Goal: Task Accomplishment & Management: Use online tool/utility

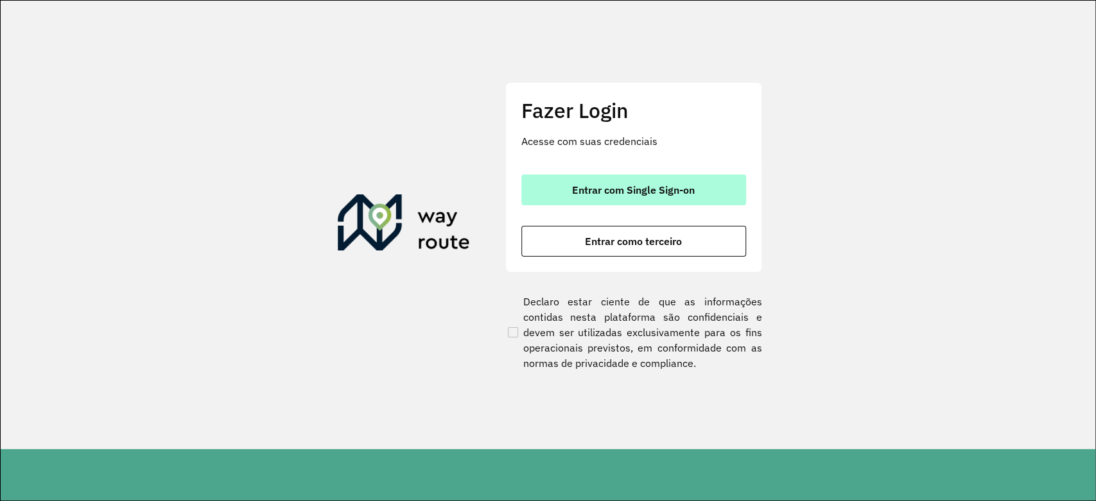
click at [700, 175] on button "Entrar com Single Sign-on" at bounding box center [633, 190] width 225 height 31
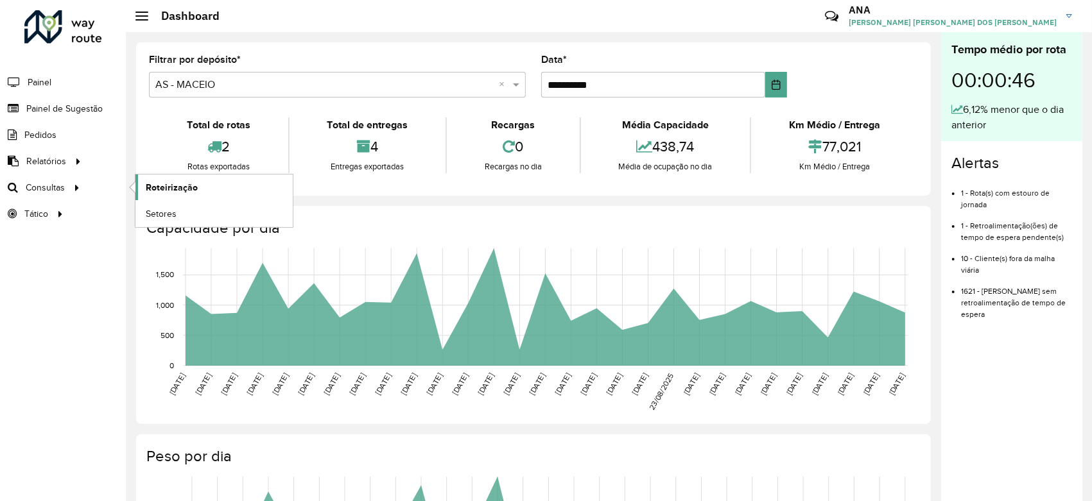
click at [171, 195] on link "Roteirização" at bounding box center [213, 188] width 157 height 26
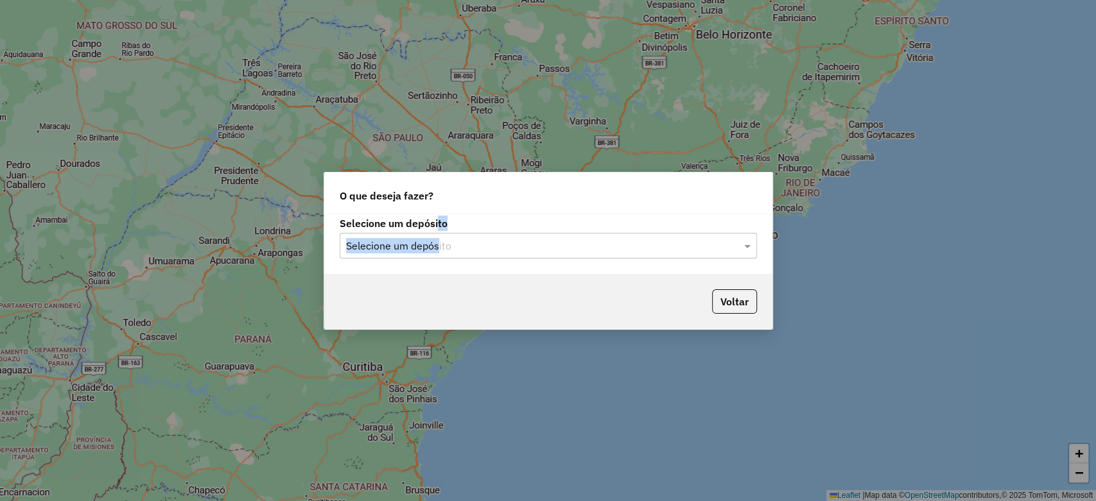
click at [438, 232] on div "Selecione um depósito Selecione um depósito" at bounding box center [548, 239] width 417 height 40
click at [430, 244] on input "text" at bounding box center [535, 246] width 379 height 15
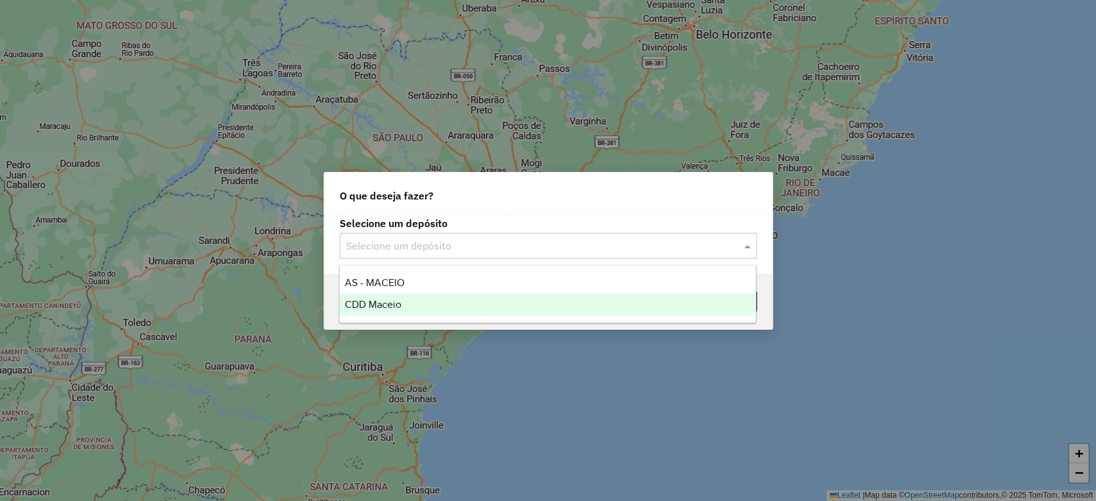
click at [413, 295] on div "CDD Maceio" at bounding box center [548, 305] width 416 height 22
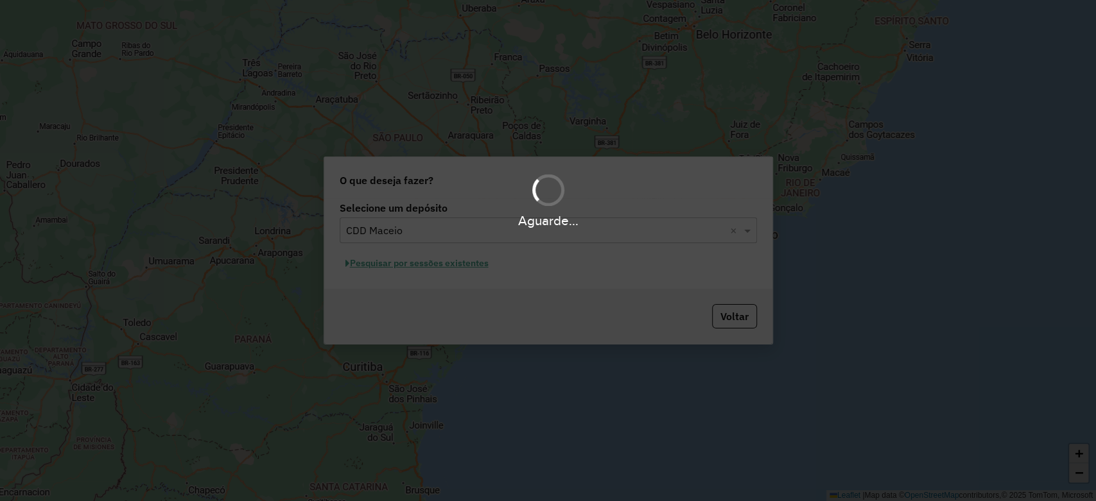
click at [428, 269] on div "Aguarde..." at bounding box center [548, 250] width 1096 height 501
click at [428, 268] on div "Aguarde..." at bounding box center [548, 250] width 1096 height 501
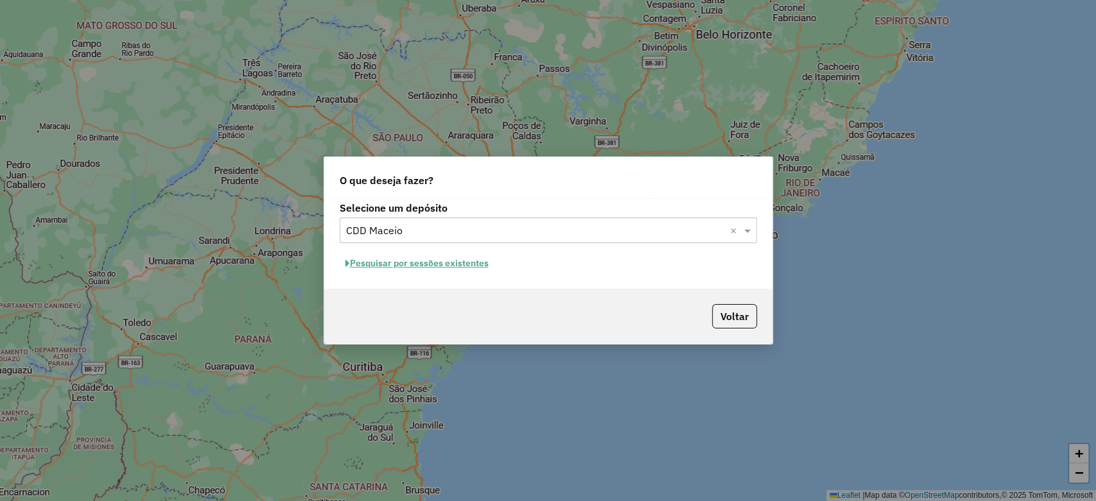
click at [430, 268] on button "Pesquisar por sessões existentes" at bounding box center [417, 264] width 155 height 20
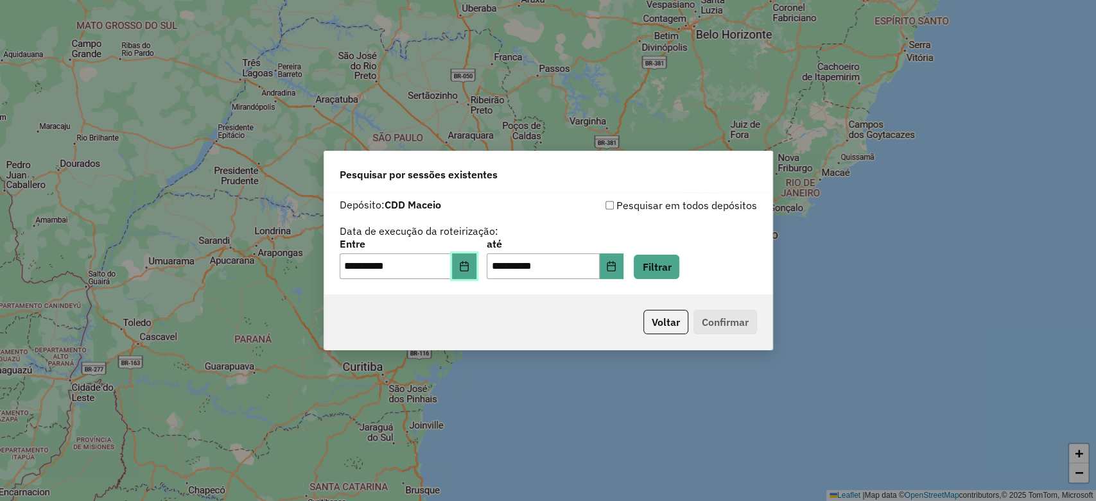
click at [473, 275] on button "Choose Date" at bounding box center [464, 267] width 24 height 26
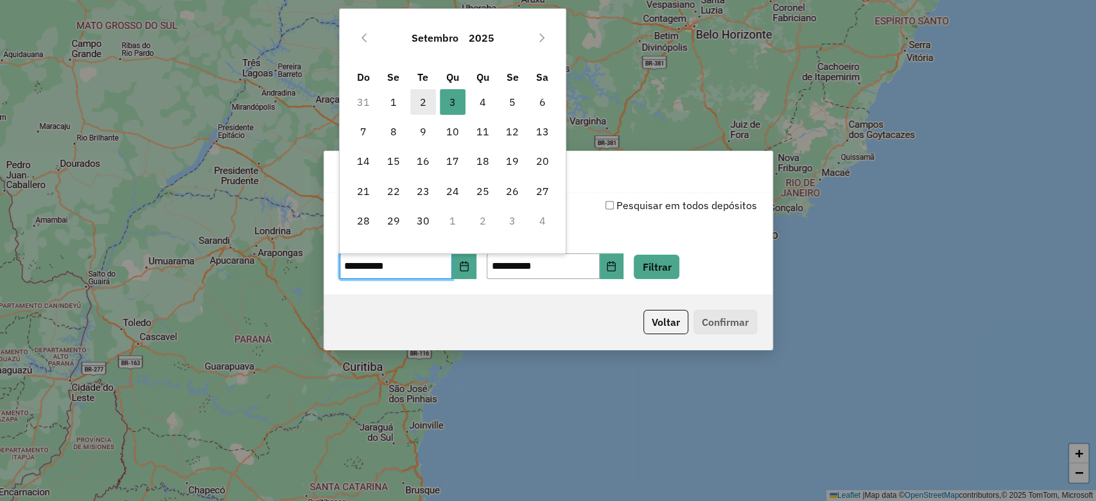
click at [425, 98] on span "2" at bounding box center [423, 102] width 26 height 26
type input "**********"
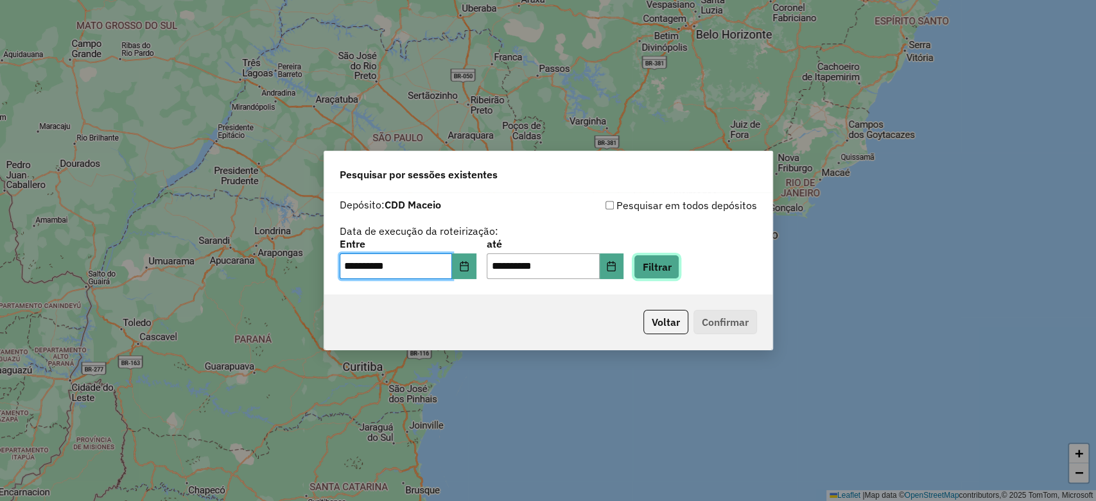
click at [677, 266] on button "Filtrar" at bounding box center [657, 267] width 46 height 24
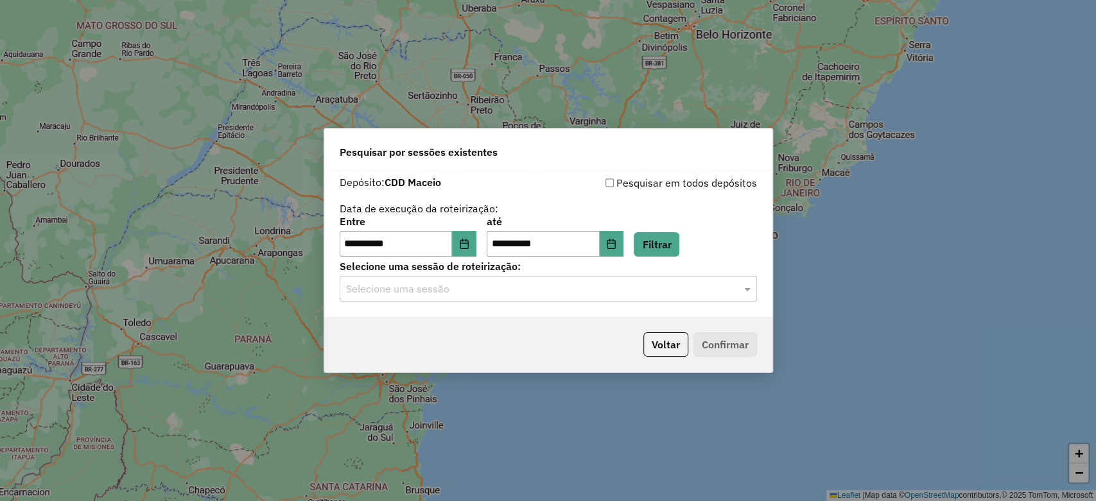
click at [507, 288] on hb-app "**********" at bounding box center [548, 250] width 1096 height 501
click at [502, 299] on div "Selecione uma sessão" at bounding box center [548, 289] width 417 height 26
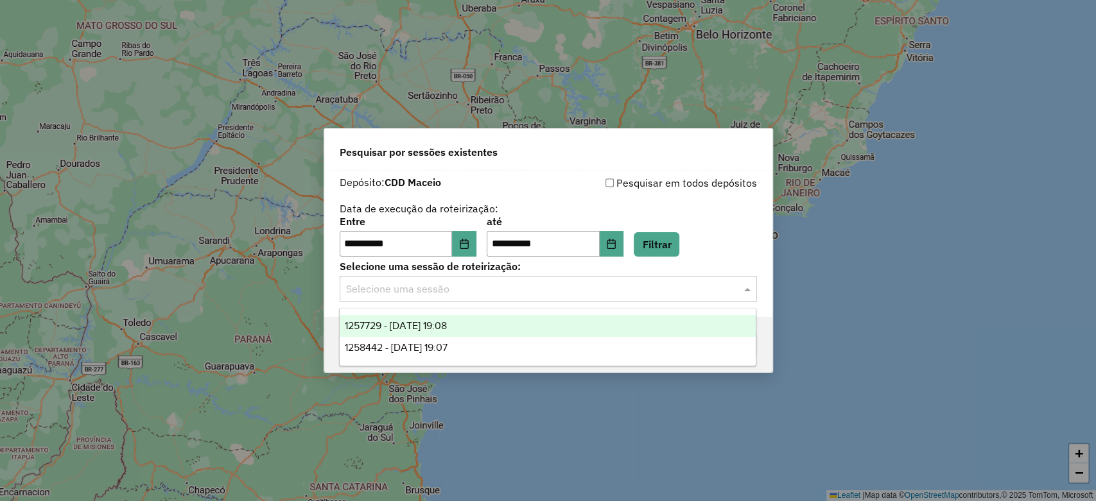
click at [494, 327] on div "1257729 - 02/09/2025 19:08" at bounding box center [548, 326] width 416 height 22
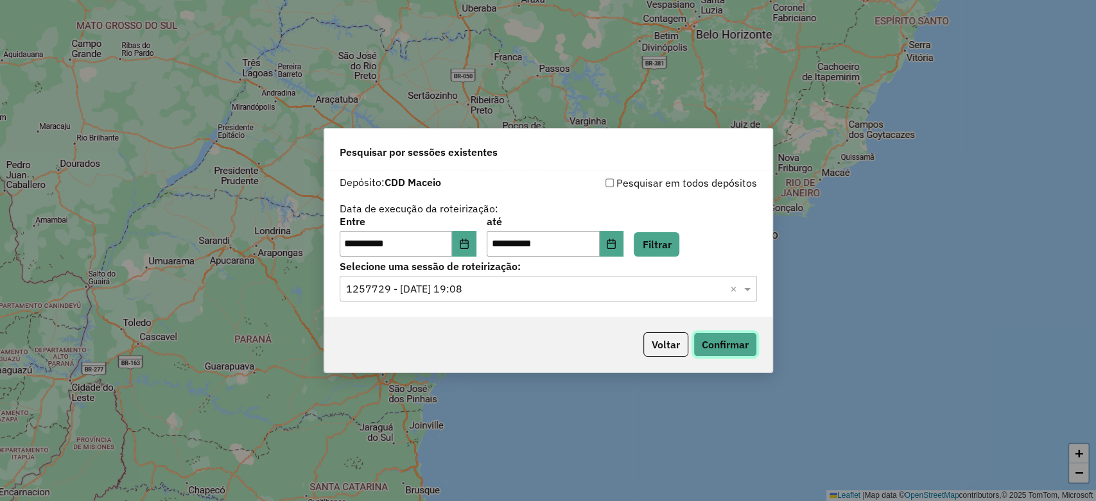
click at [740, 348] on button "Confirmar" at bounding box center [725, 345] width 64 height 24
click at [735, 349] on button "Confirmar" at bounding box center [725, 345] width 64 height 24
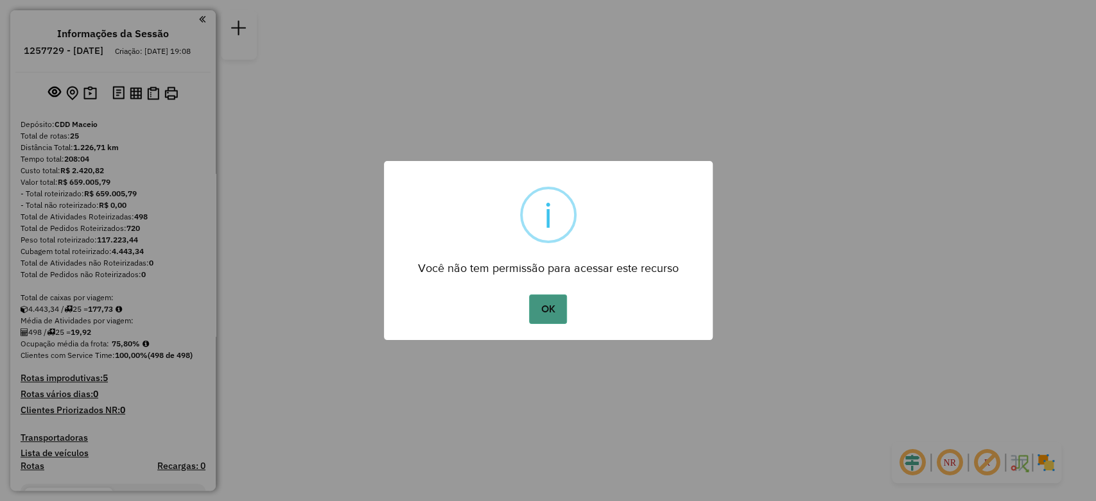
click at [562, 306] on button "OK" at bounding box center [548, 310] width 38 height 30
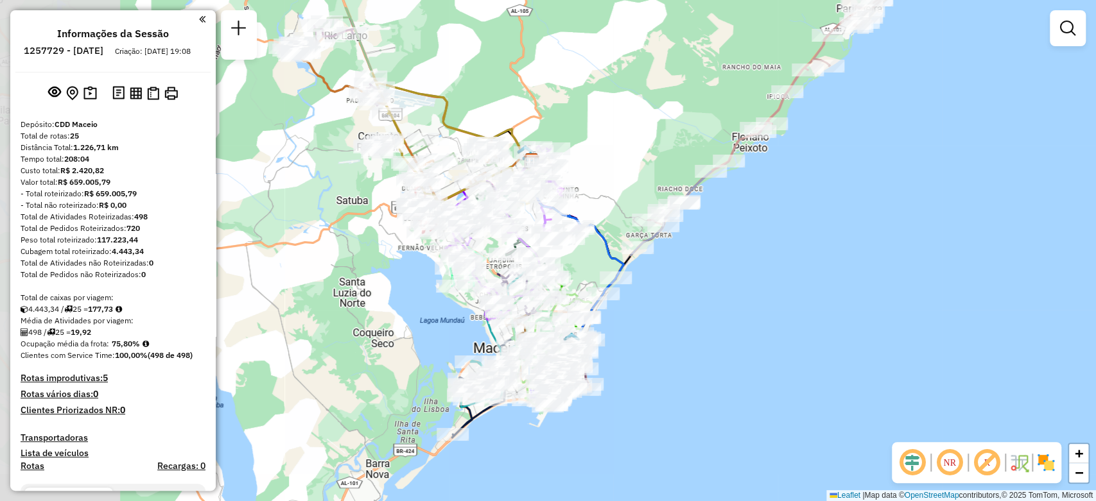
drag, startPoint x: 431, startPoint y: 322, endPoint x: 704, endPoint y: 338, distance: 273.3
click at [704, 338] on div "Janela de atendimento Grade de atendimento Capacidade Transportadoras Veículos …" at bounding box center [548, 250] width 1096 height 501
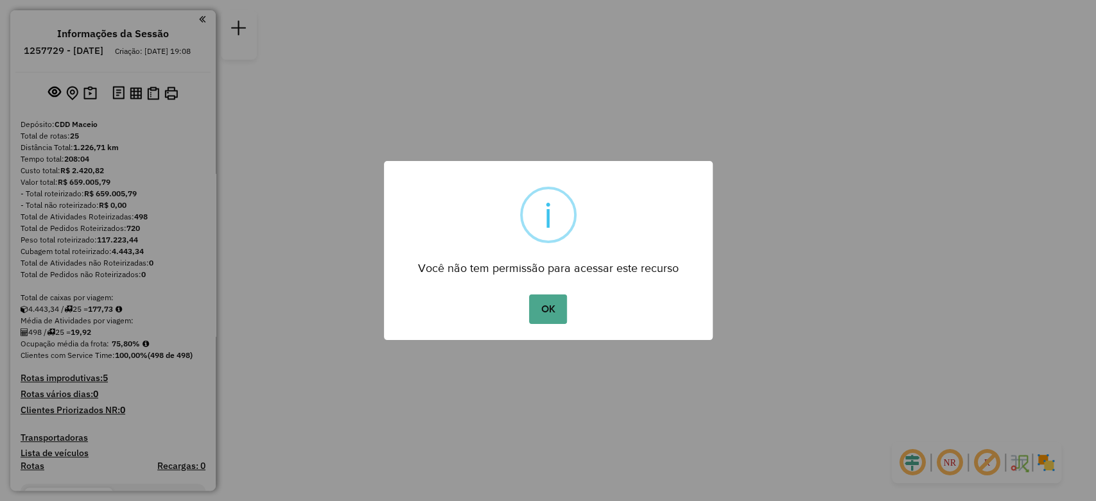
drag, startPoint x: 555, startPoint y: 308, endPoint x: 609, endPoint y: 291, distance: 57.1
click at [550, 308] on button "OK" at bounding box center [548, 310] width 38 height 30
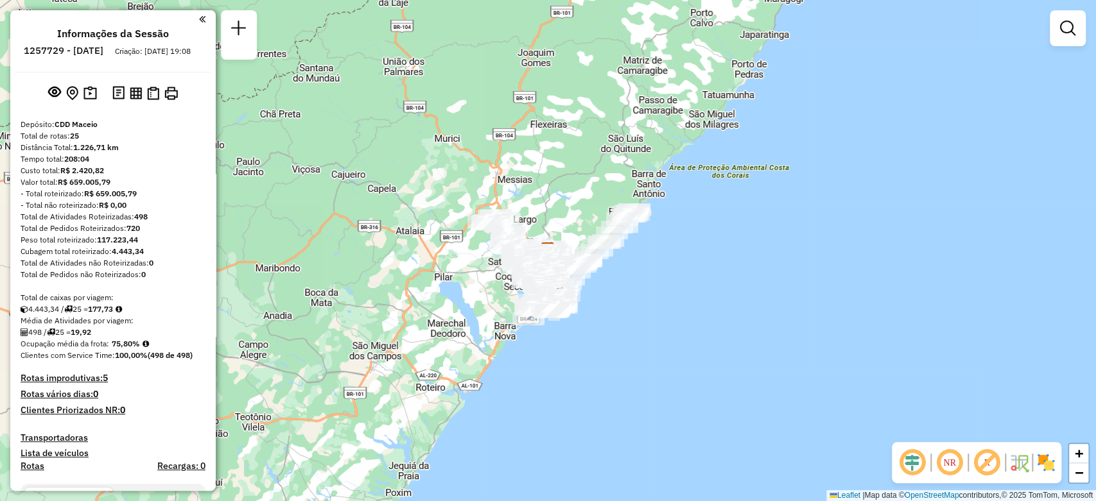
scroll to position [842, 0]
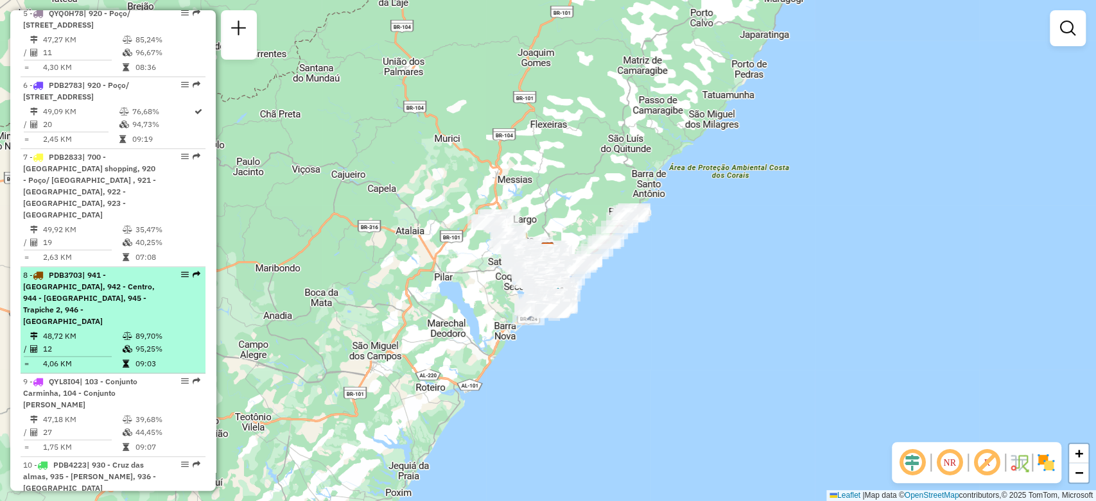
select select "**********"
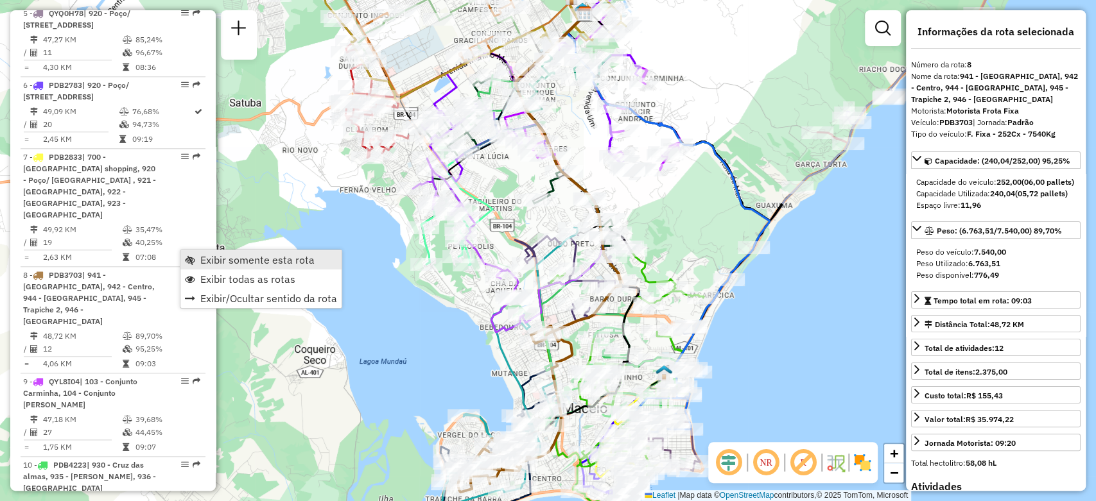
click at [190, 257] on span "Exibir somente esta rota" at bounding box center [190, 260] width 10 height 10
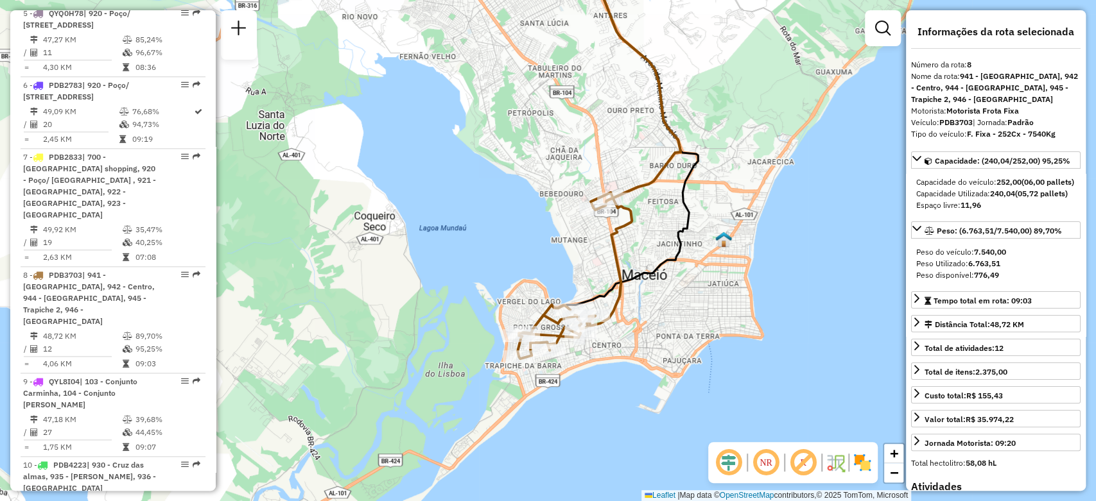
drag, startPoint x: 571, startPoint y: 430, endPoint x: 630, endPoint y: 297, distance: 146.3
click at [630, 297] on div "Janela de atendimento Grade de atendimento Capacidade Transportadoras Veículos …" at bounding box center [548, 250] width 1096 height 501
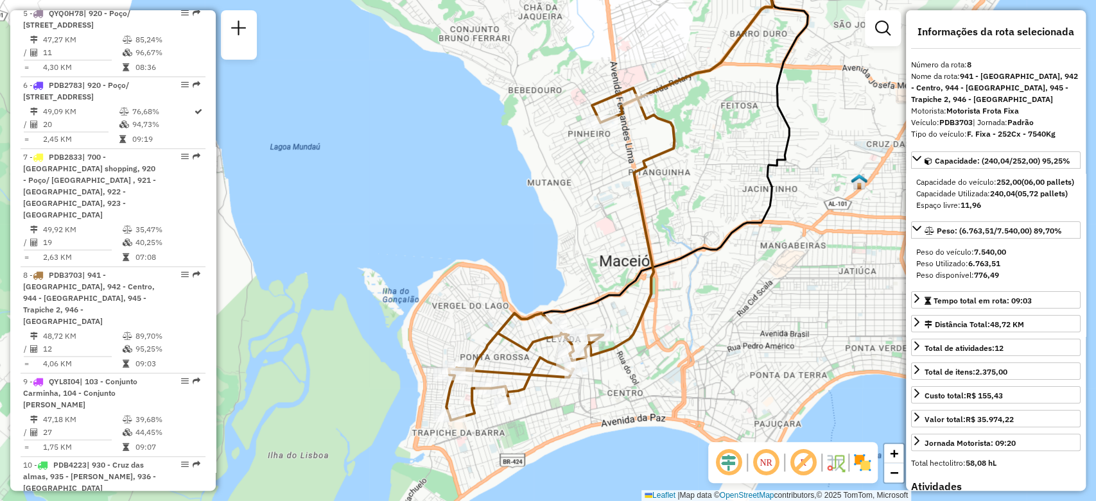
drag, startPoint x: 591, startPoint y: 389, endPoint x: 609, endPoint y: 410, distance: 27.7
click at [609, 410] on div "Janela de atendimento Grade de atendimento Capacidade Transportadoras Veículos …" at bounding box center [548, 250] width 1096 height 501
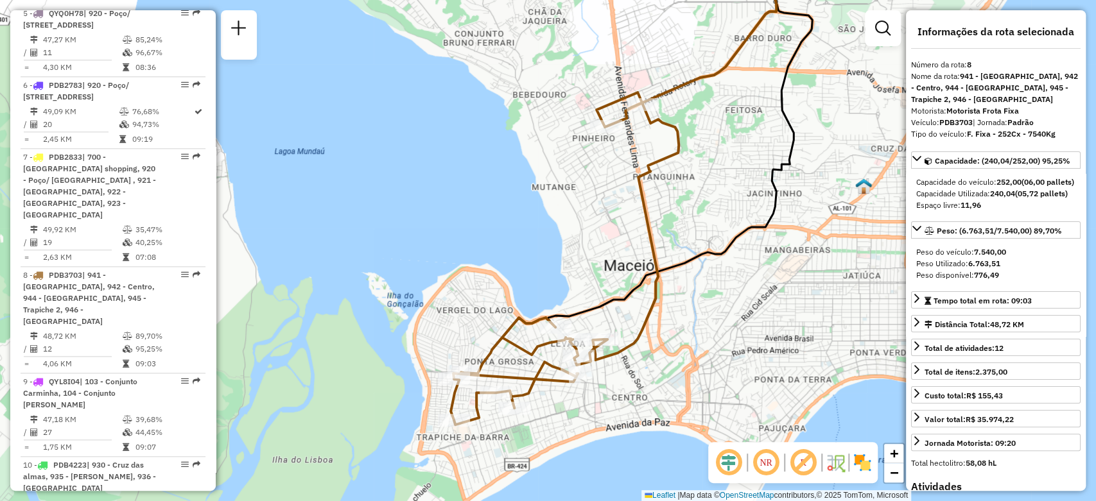
scroll to position [1214, 0]
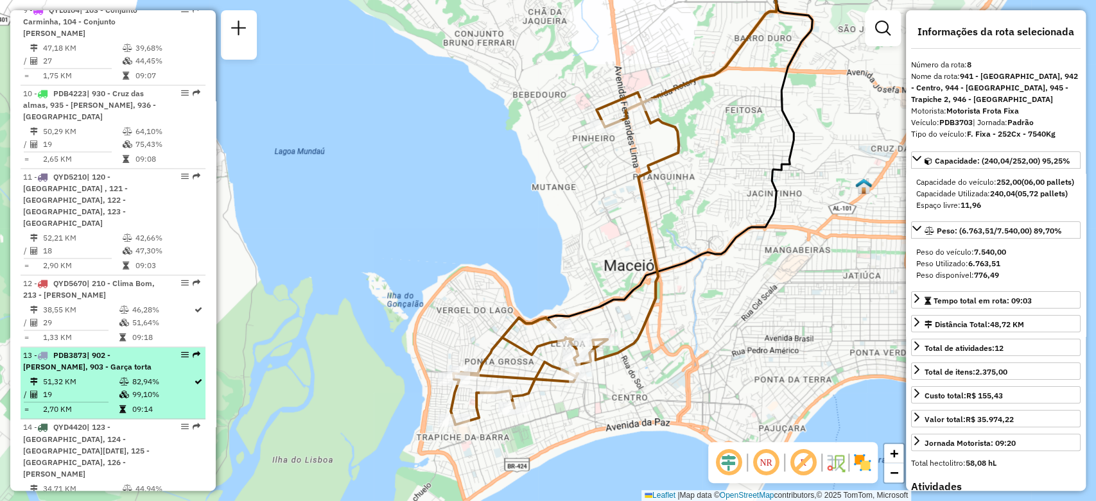
click at [177, 351] on div at bounding box center [181, 355] width 39 height 8
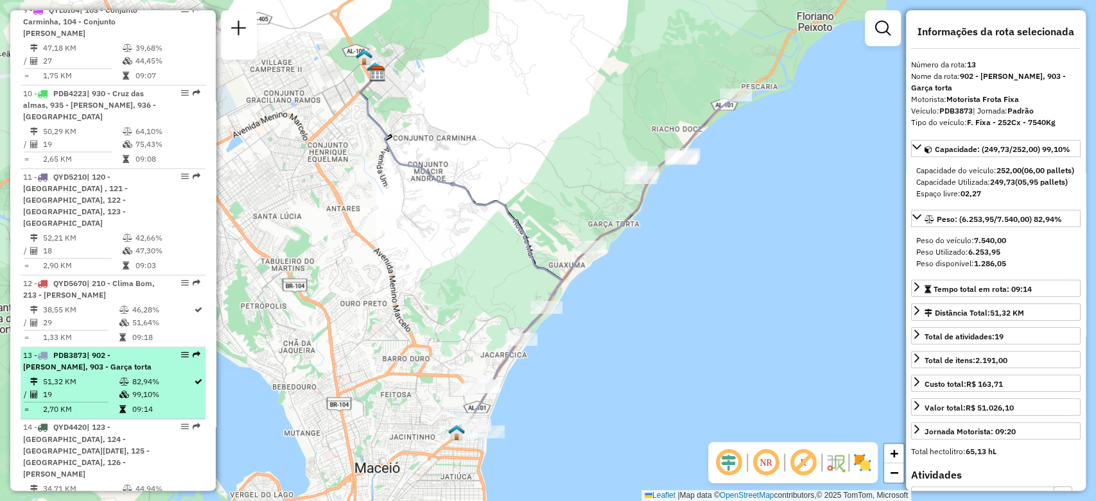
click at [175, 351] on div at bounding box center [181, 355] width 39 height 8
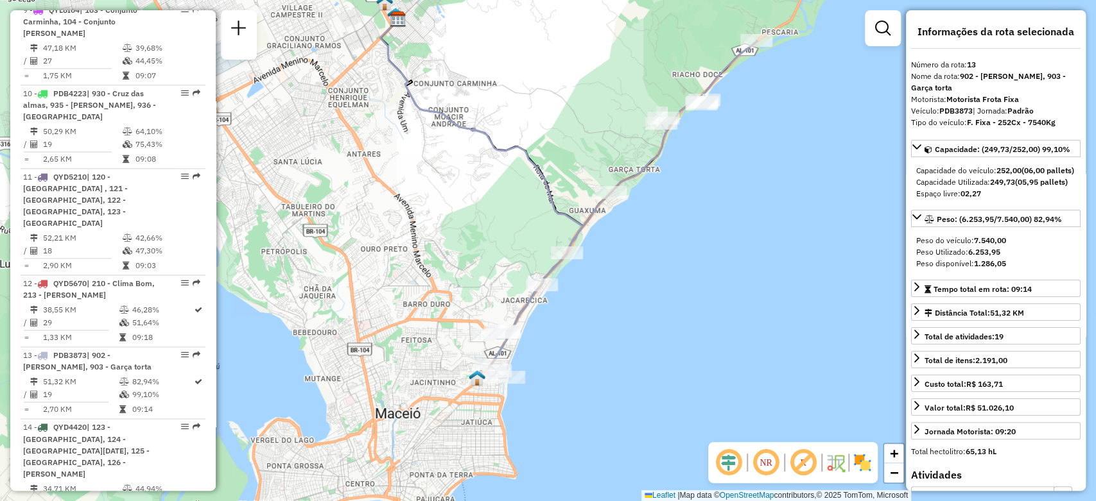
scroll to position [486, 0]
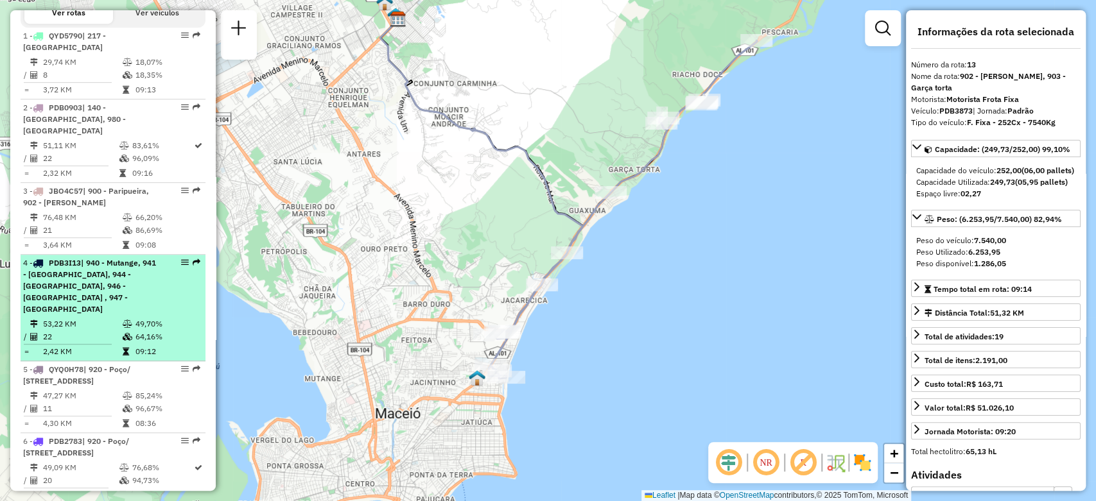
click at [135, 290] on div "4 - PDB3I13 | 940 - Mutange, 941 - [GEOGRAPHIC_DATA], 944 - [GEOGRAPHIC_DATA], …" at bounding box center [91, 286] width 136 height 58
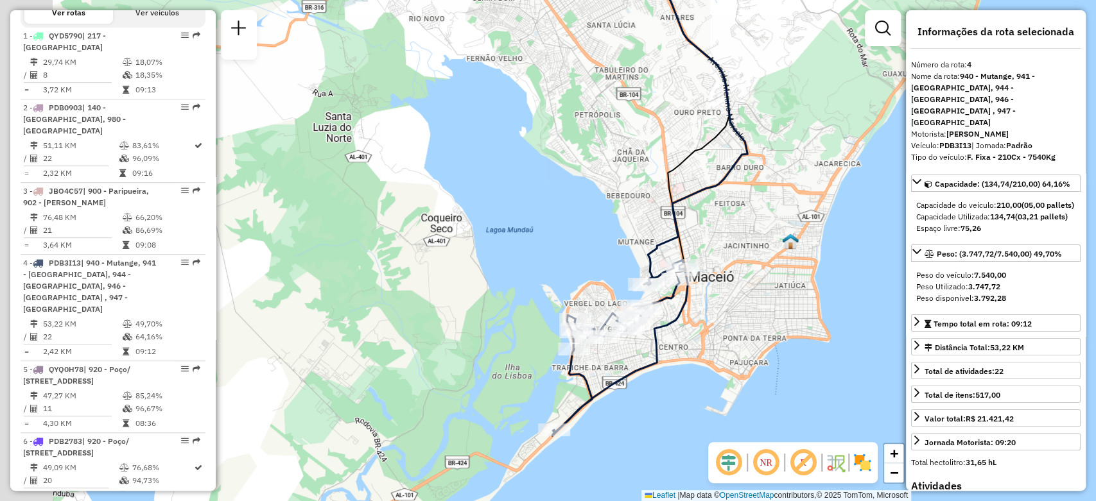
drag, startPoint x: 553, startPoint y: 367, endPoint x: 634, endPoint y: 376, distance: 82.1
click at [634, 376] on icon at bounding box center [619, 348] width 135 height 176
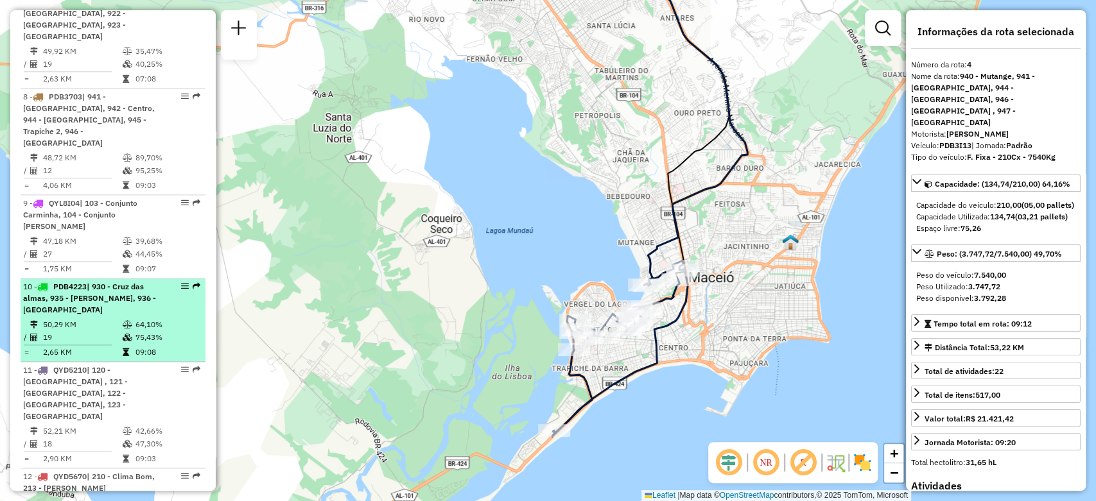
click at [137, 282] on span "| 930 - Cruz das almas, 935 - [PERSON_NAME], 936 - [GEOGRAPHIC_DATA]" at bounding box center [89, 298] width 133 height 33
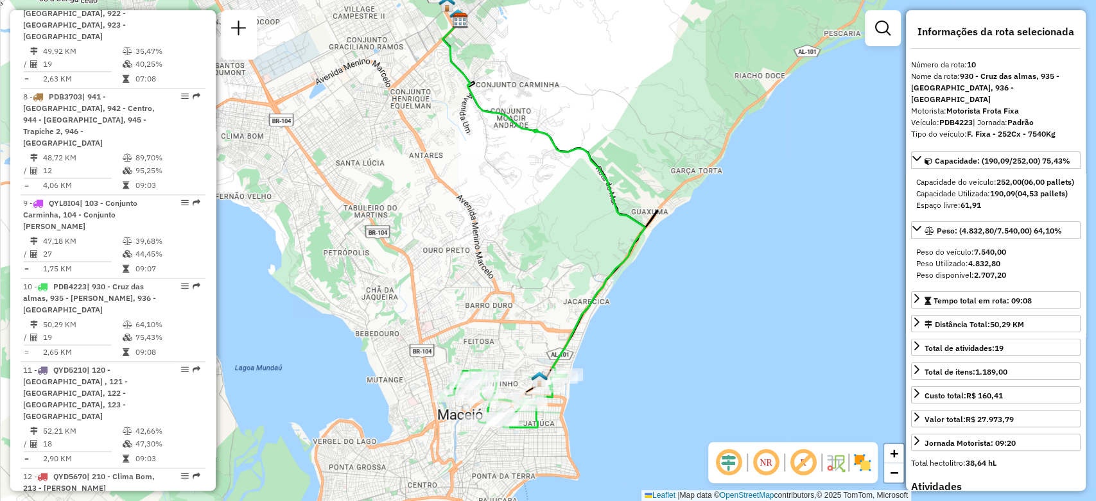
drag, startPoint x: 473, startPoint y: 464, endPoint x: 473, endPoint y: 397, distance: 66.8
click at [473, 397] on div "Rota 10 - Placa PDB4223 15712233 - [PERSON_NAME] DOS SA Janela de atendimento G…" at bounding box center [548, 250] width 1096 height 501
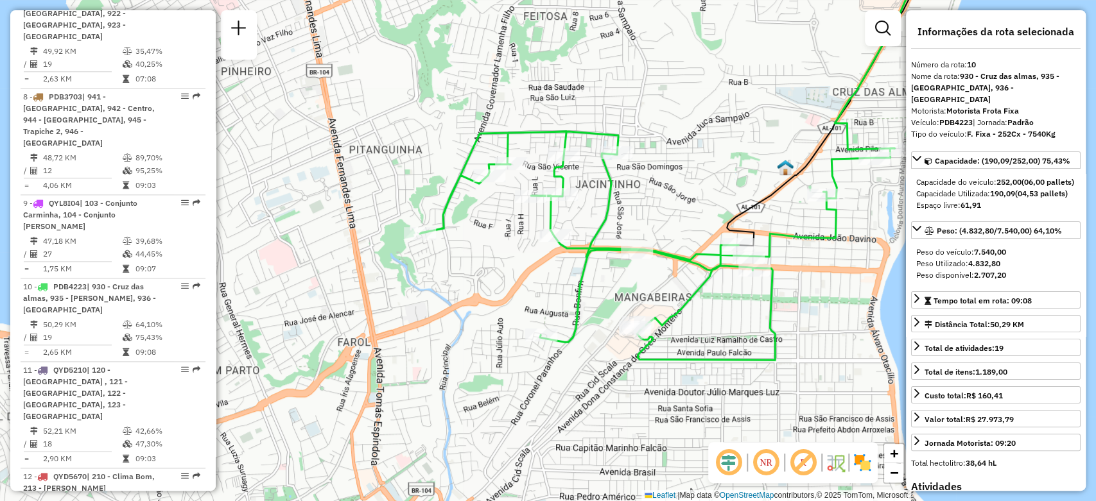
drag, startPoint x: 596, startPoint y: 279, endPoint x: 740, endPoint y: 175, distance: 177.1
click at [740, 175] on div "Janela de atendimento Grade de atendimento Capacidade Transportadoras Veículos …" at bounding box center [548, 250] width 1096 height 501
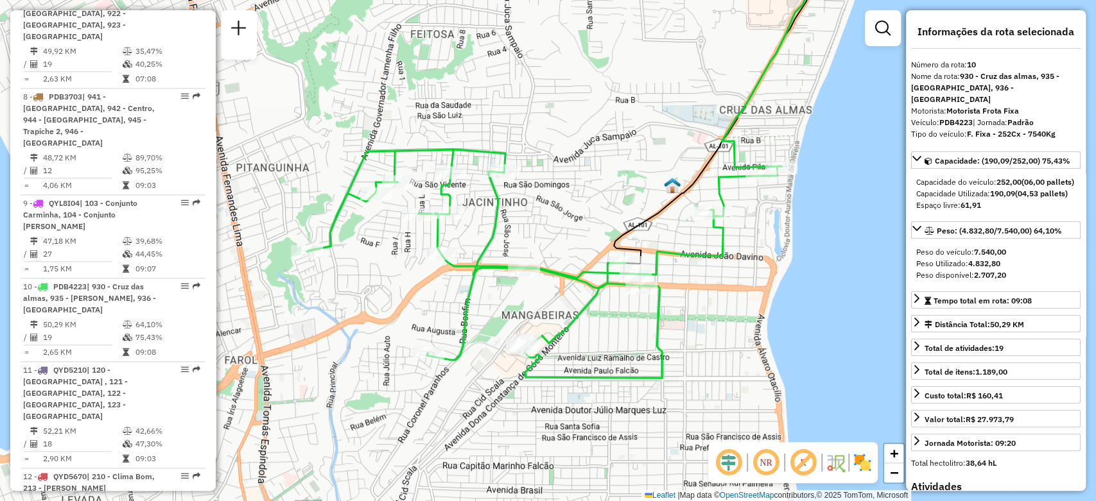
drag, startPoint x: 740, startPoint y: 175, endPoint x: 627, endPoint y: 193, distance: 114.4
click at [627, 193] on div "Janela de atendimento Grade de atendimento Capacidade Transportadoras Veículos …" at bounding box center [548, 250] width 1096 height 501
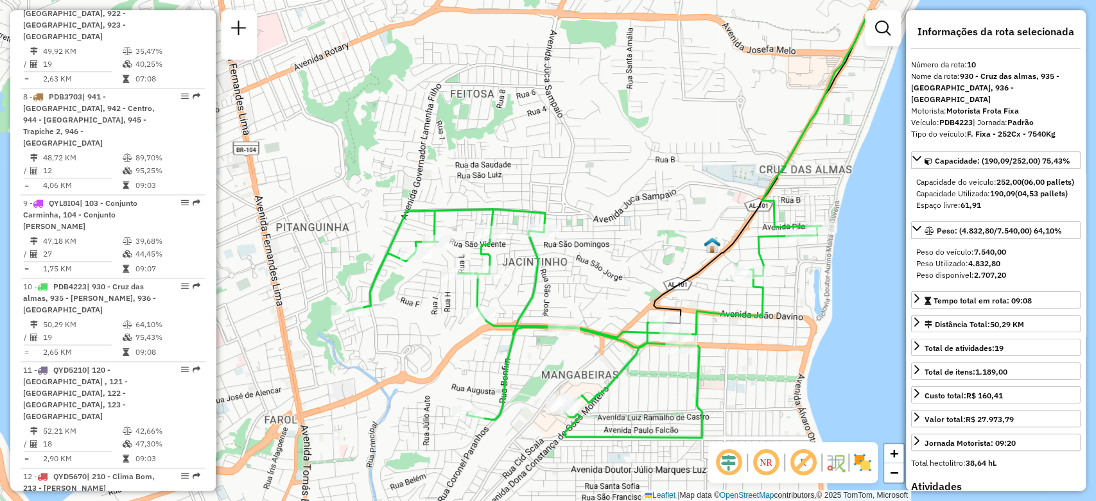
drag, startPoint x: 627, startPoint y: 193, endPoint x: 666, endPoint y: 253, distance: 71.8
click at [666, 253] on div "Janela de atendimento Grade de atendimento Capacidade Transportadoras Veículos …" at bounding box center [548, 250] width 1096 height 501
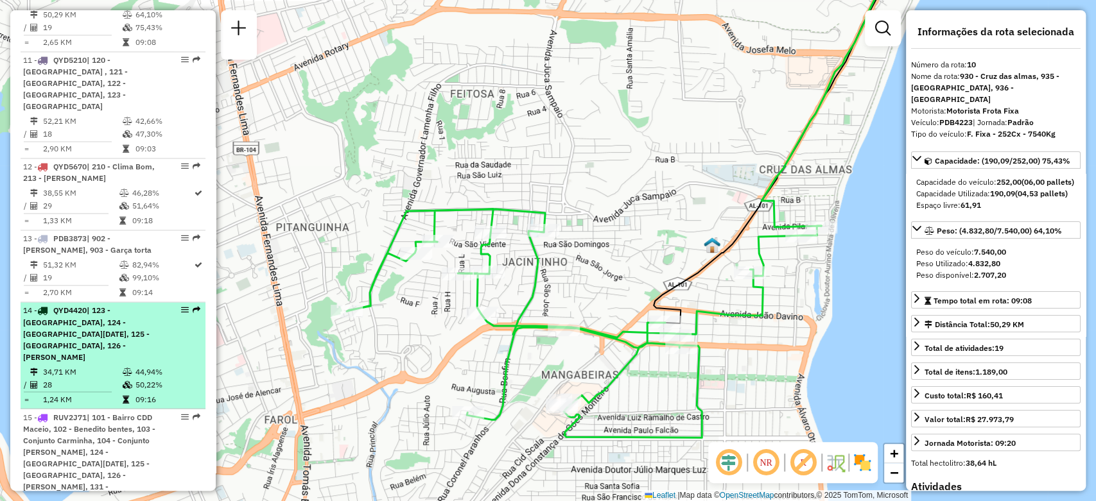
click at [148, 305] on div "14 - QYD4420 | 123 - [GEOGRAPHIC_DATA], 124 - [GEOGRAPHIC_DATA][DATE], 125 - [G…" at bounding box center [91, 334] width 136 height 58
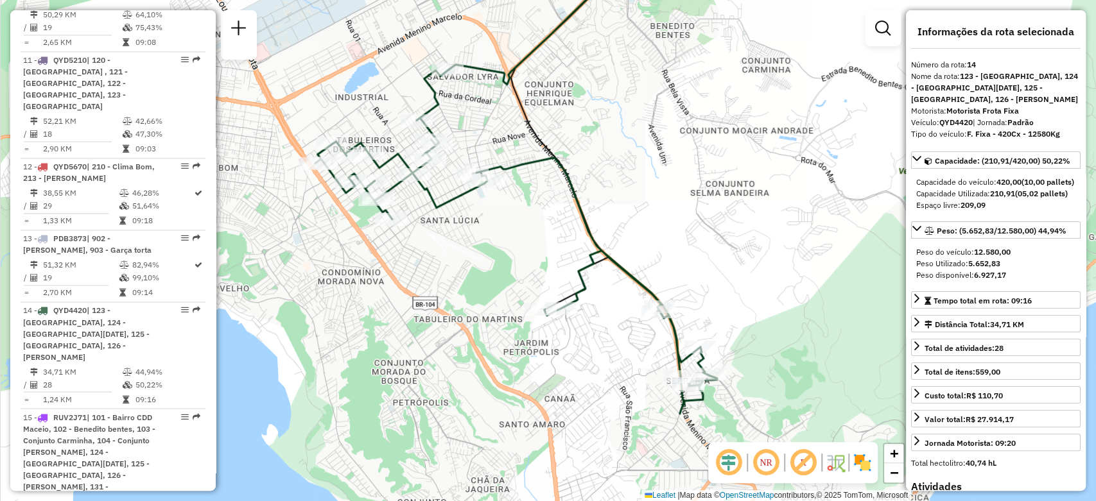
drag, startPoint x: 513, startPoint y: 235, endPoint x: 478, endPoint y: 154, distance: 88.0
click at [478, 154] on div "Janela de atendimento Grade de atendimento Capacidade Transportadoras Veículos …" at bounding box center [548, 250] width 1096 height 501
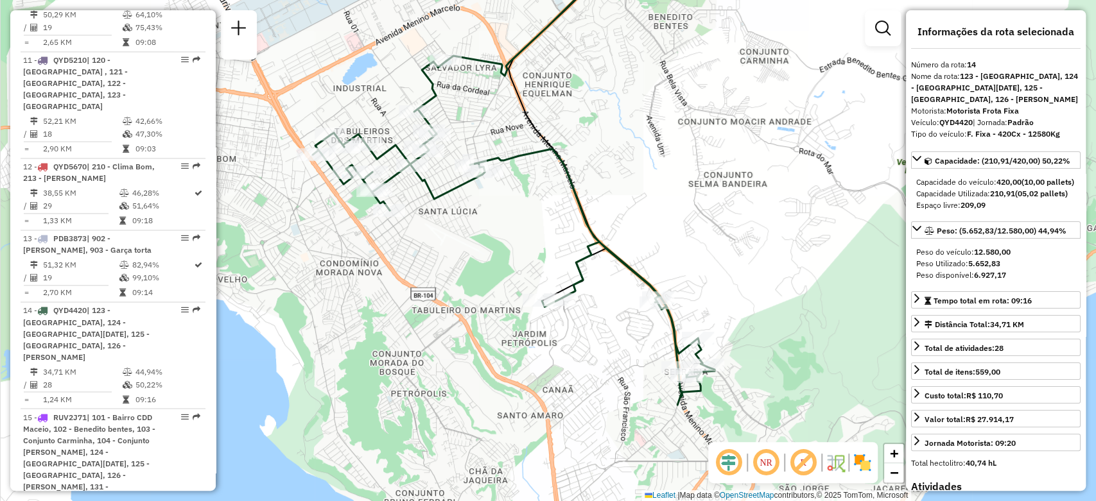
drag, startPoint x: 587, startPoint y: 336, endPoint x: 586, endPoint y: 327, distance: 8.6
click at [586, 327] on div "Janela de atendimento Grade de atendimento Capacidade Transportadoras Veículos …" at bounding box center [548, 250] width 1096 height 501
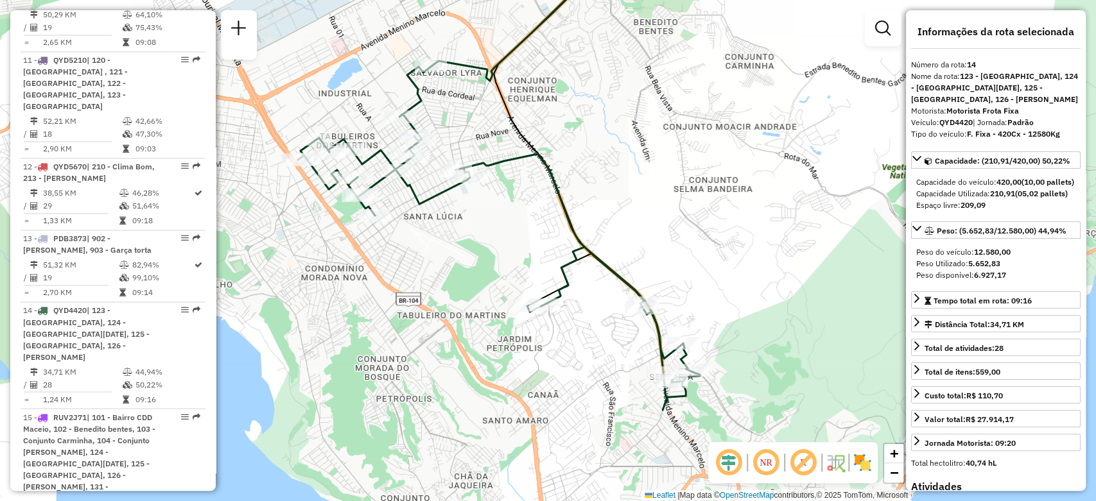
drag, startPoint x: 598, startPoint y: 282, endPoint x: 604, endPoint y: 302, distance: 20.9
click at [604, 302] on div "Janela de atendimento Grade de atendimento Capacidade Transportadoras Veículos …" at bounding box center [548, 250] width 1096 height 501
click at [729, 332] on div "Janela de atendimento Grade de atendimento Capacidade Transportadoras Veículos …" at bounding box center [548, 250] width 1096 height 501
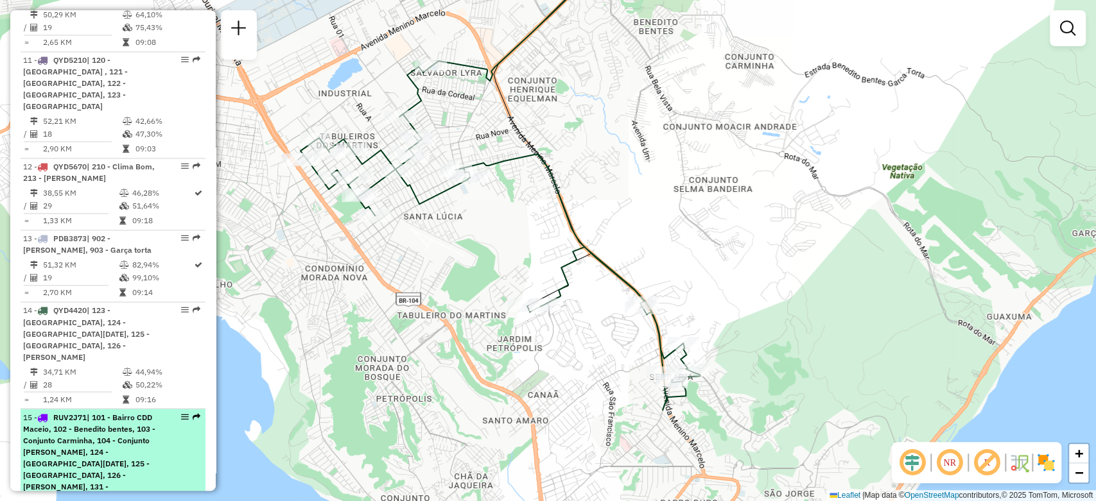
click at [105, 412] on span "| 101 - Bairro CDD Maceio, 102 - Benedito bentes, 103 - Conjunto Carminha, 104 …" at bounding box center [89, 457] width 132 height 91
select select "**********"
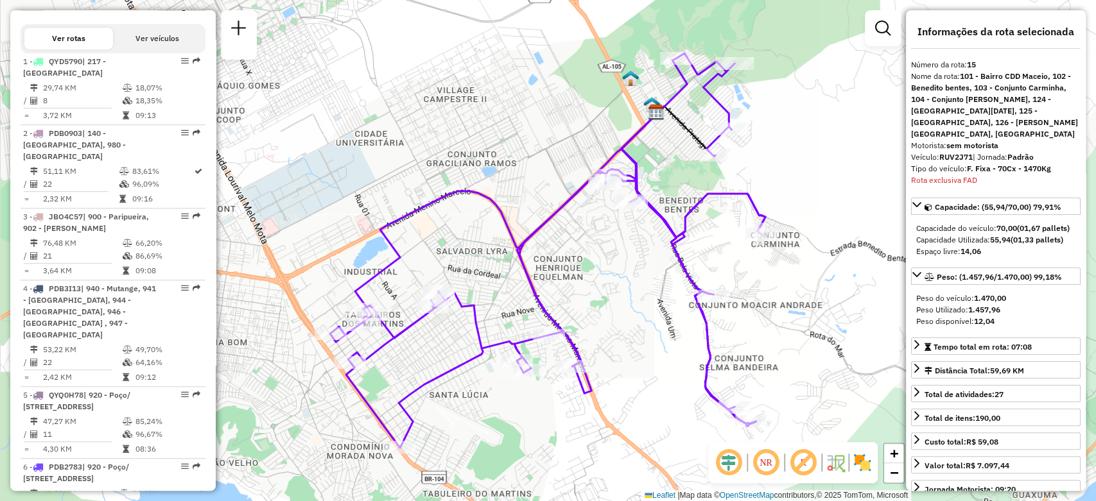
scroll to position [532, 0]
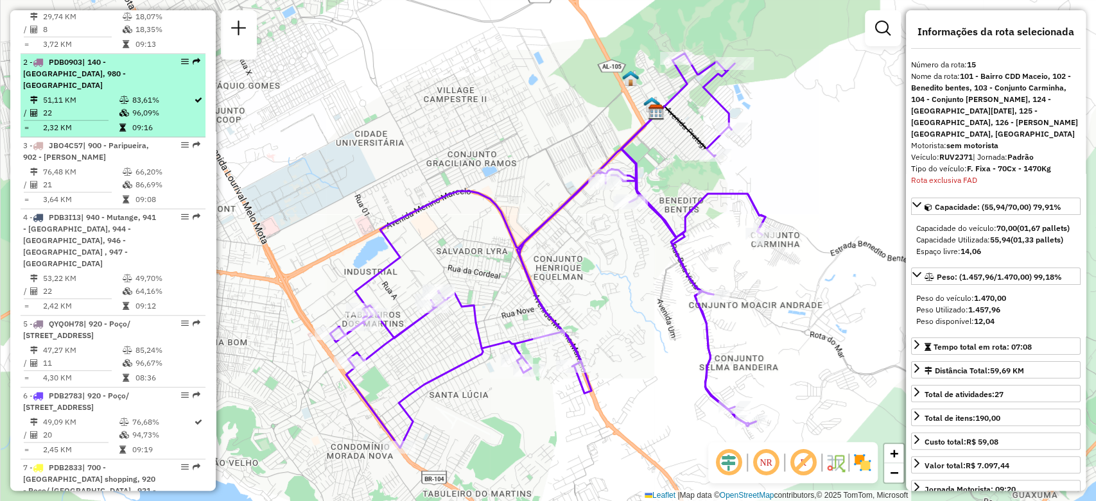
click at [109, 63] on span "| 140 - [GEOGRAPHIC_DATA], 980 - [GEOGRAPHIC_DATA]" at bounding box center [74, 73] width 103 height 33
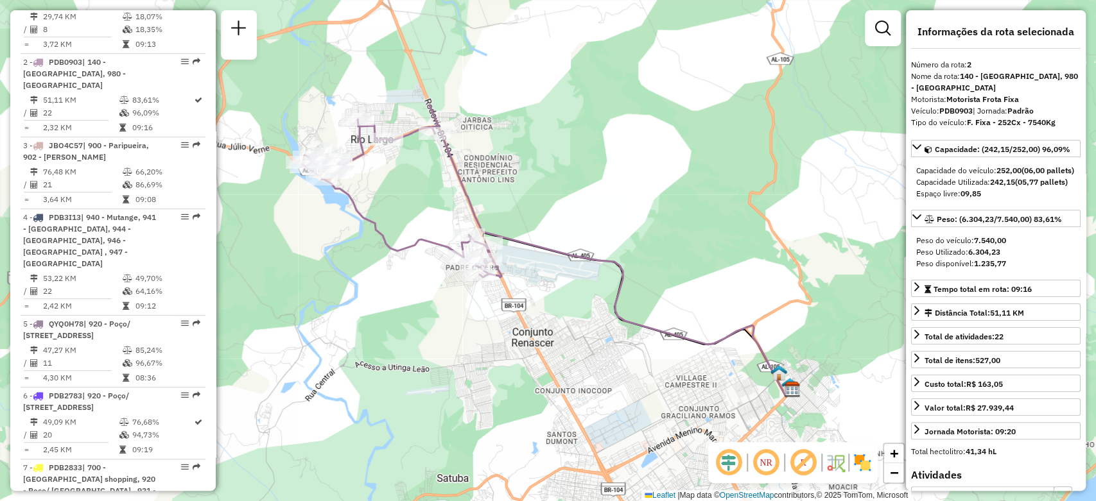
scroll to position [2232, 0]
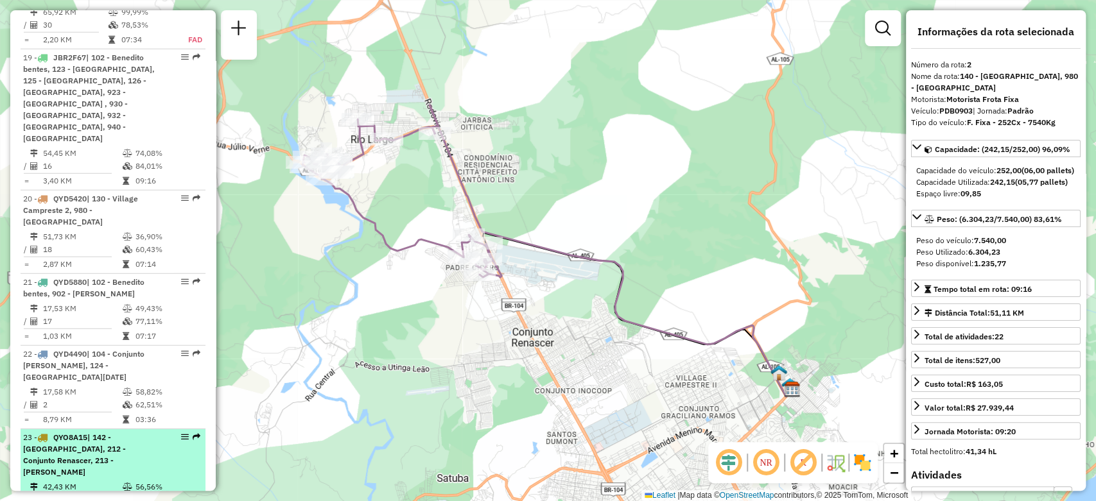
click at [107, 432] on div "23 - QYO8A15 | 142 - [GEOGRAPHIC_DATA], 212 - Conjunto Renascer, 213 - [PERSON_…" at bounding box center [91, 455] width 136 height 46
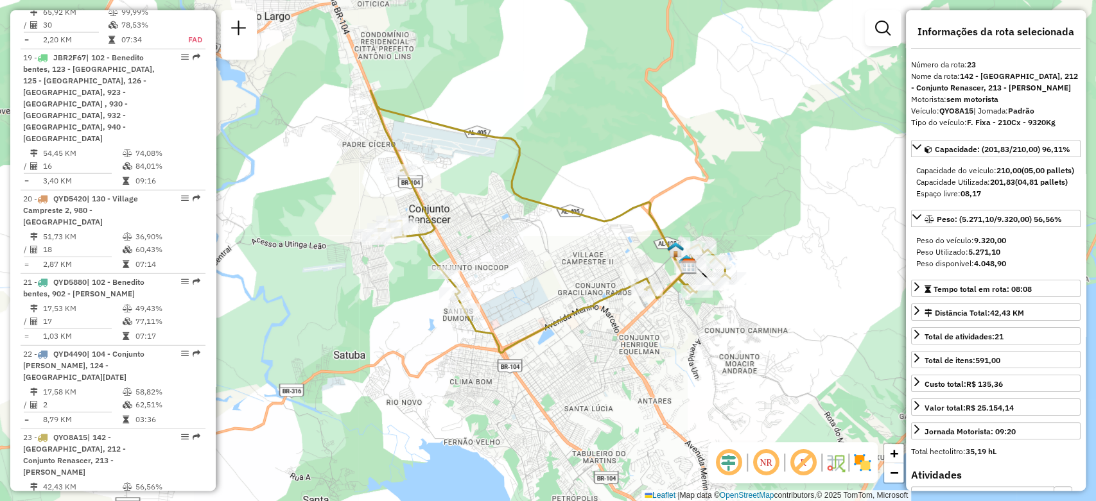
drag, startPoint x: 542, startPoint y: 245, endPoint x: 542, endPoint y: 216, distance: 28.9
click at [542, 216] on div "Janela de atendimento Grade de atendimento Capacidade Transportadoras Veículos …" at bounding box center [548, 250] width 1096 height 501
click at [1052, 224] on span "Peso: (5.271,10/9.320,00) 56,56%" at bounding box center [999, 219] width 125 height 10
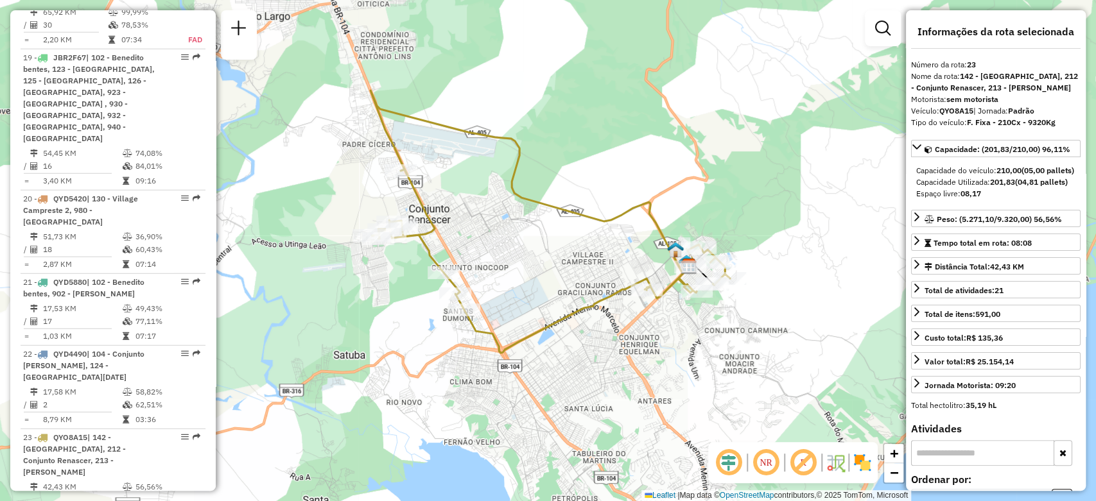
scroll to position [1331, 0]
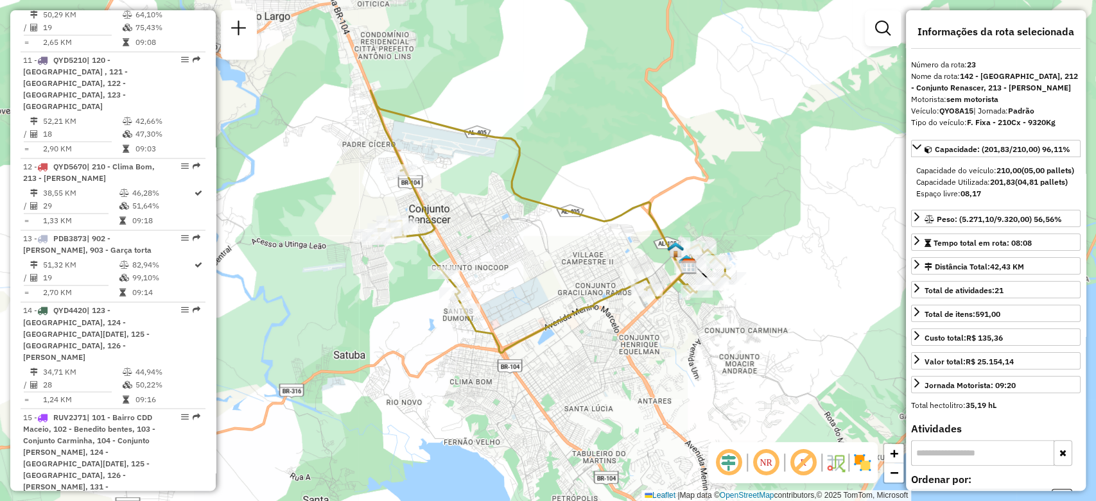
drag, startPoint x: 152, startPoint y: 277, endPoint x: 273, endPoint y: 290, distance: 122.0
click at [152, 305] on div "14 - QYD4420 | 123 - [GEOGRAPHIC_DATA], 124 - [GEOGRAPHIC_DATA][DATE], 125 - [G…" at bounding box center [91, 334] width 136 height 58
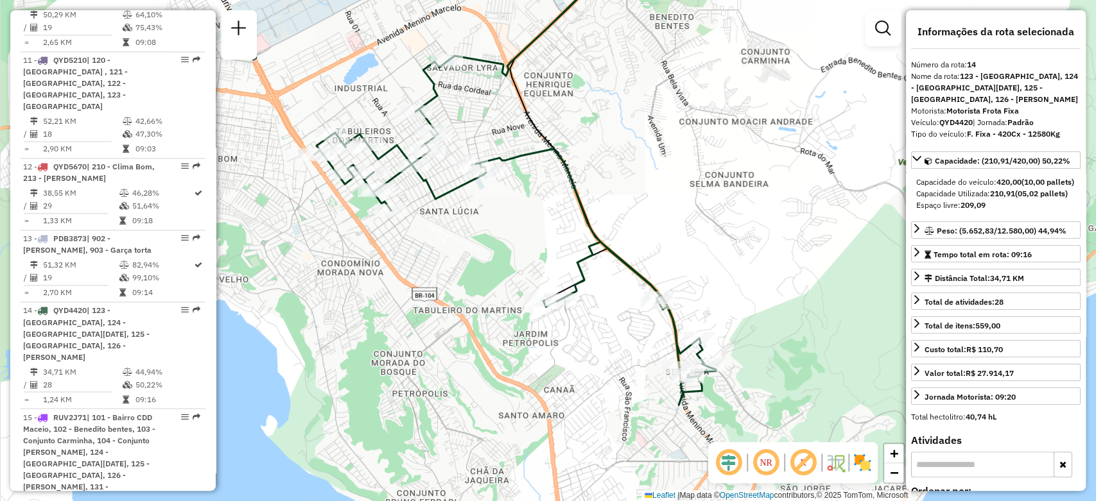
drag, startPoint x: 663, startPoint y: 336, endPoint x: 625, endPoint y: 229, distance: 112.9
click at [625, 229] on div "Janela de atendimento Grade de atendimento Capacidade Transportadoras Veículos …" at bounding box center [548, 250] width 1096 height 501
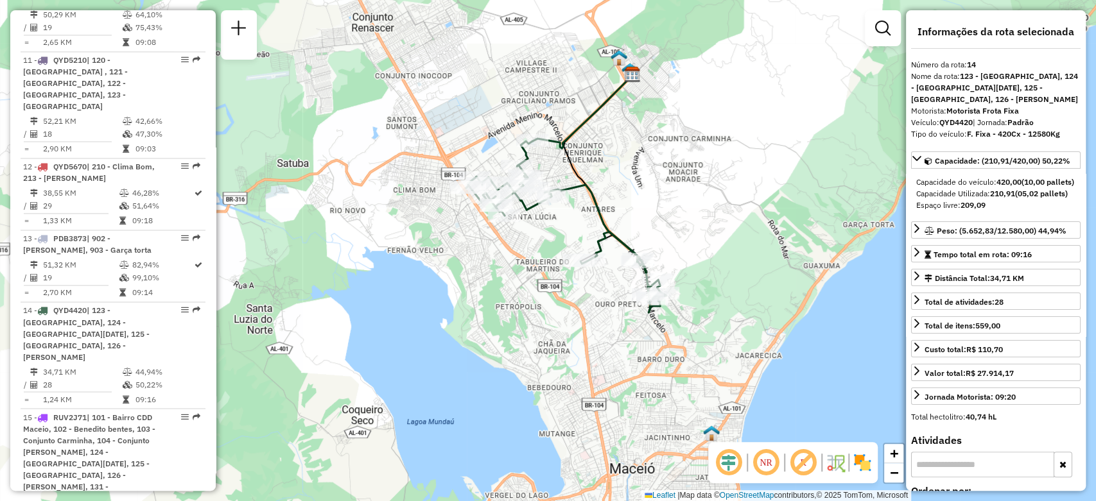
click at [1095, 236] on div "Janela de atendimento Grade de atendimento Capacidade Transportadoras Veículos …" at bounding box center [548, 250] width 1096 height 501
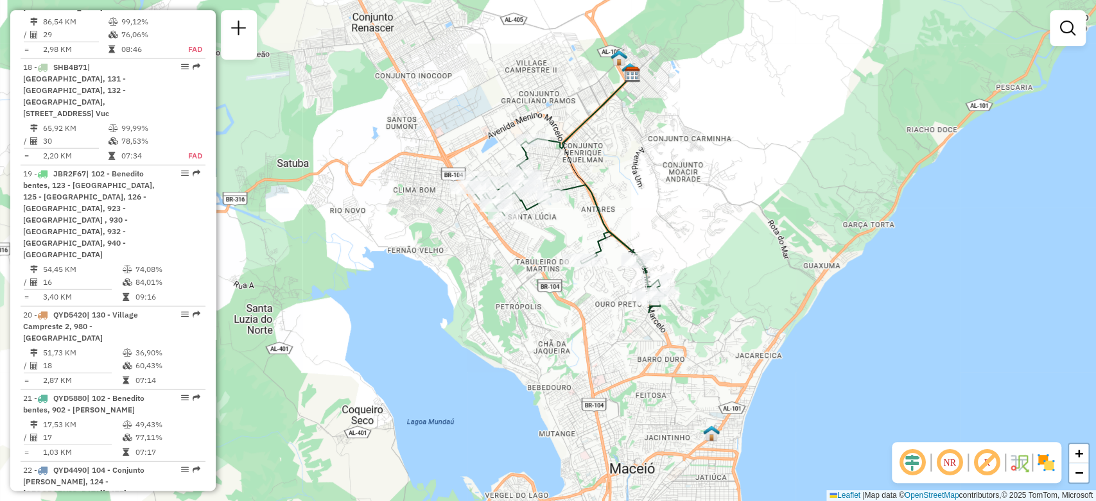
scroll to position [2244, 0]
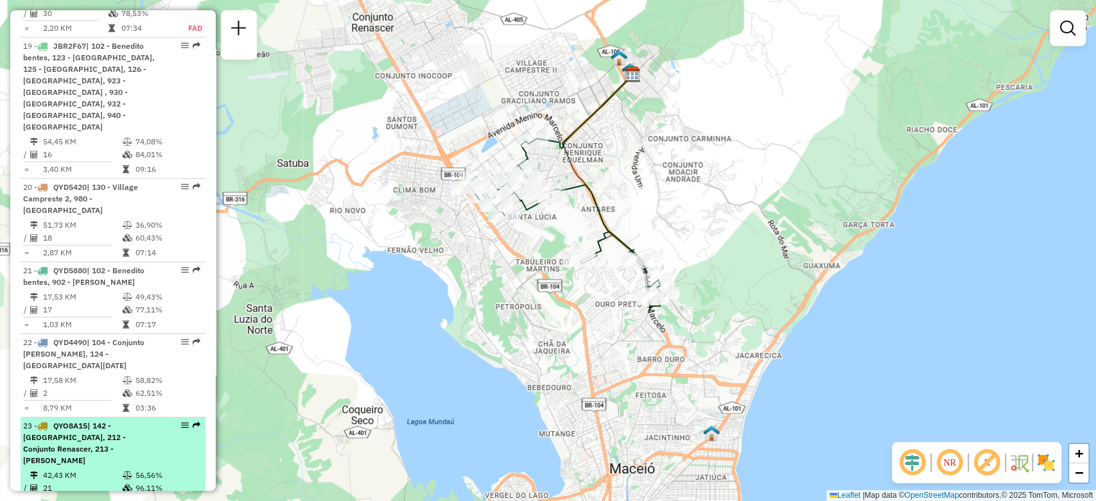
click at [123, 421] on span "| 142 - [GEOGRAPHIC_DATA], 212 - Conjunto Renascer, 213 - [PERSON_NAME]" at bounding box center [74, 443] width 103 height 44
select select "**********"
